Goal: Task Accomplishment & Management: Manage account settings

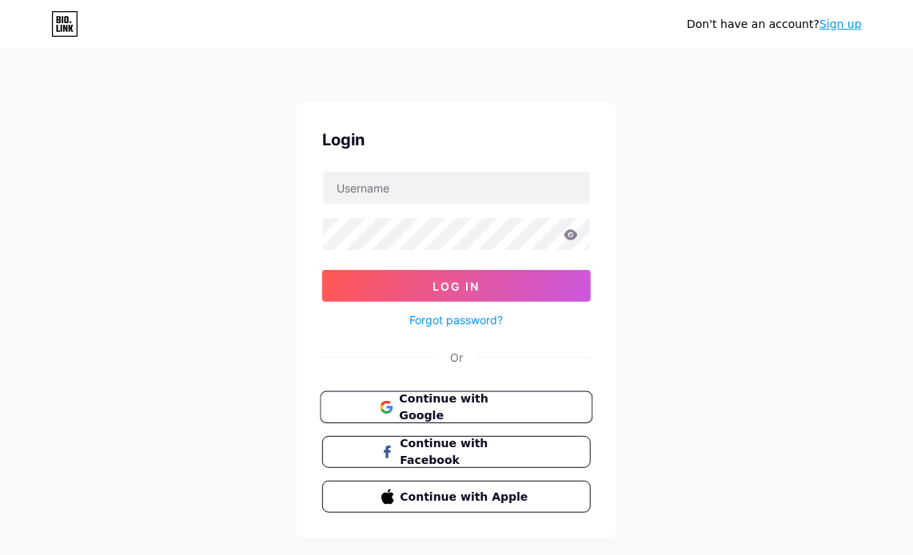
click at [440, 405] on span "Continue with Google" at bounding box center [465, 408] width 133 height 34
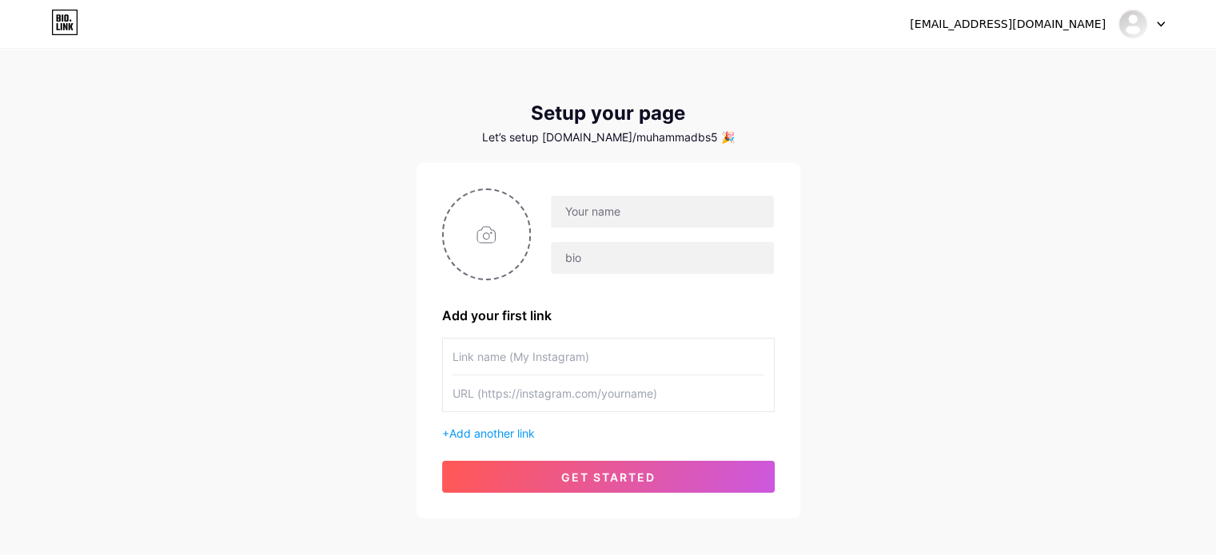
click at [1154, 22] on div at bounding box center [1141, 24] width 46 height 29
click at [1005, 109] on li "Logout" at bounding box center [1064, 108] width 198 height 43
